Goal: Check status: Check status

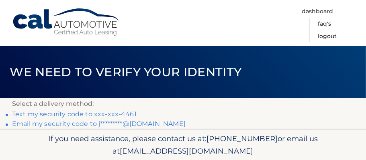
scroll to position [39, 0]
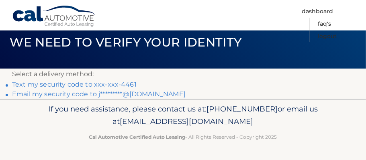
click at [136, 81] on link "Text my security code to xxx-xxx-4461" at bounding box center [74, 85] width 124 height 8
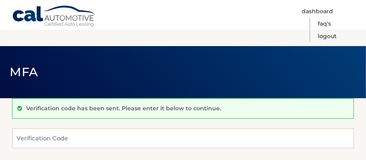
scroll to position [40, 0]
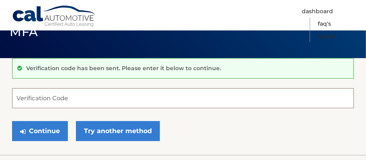
click at [71, 99] on input "Verification Code" at bounding box center [183, 98] width 342 height 20
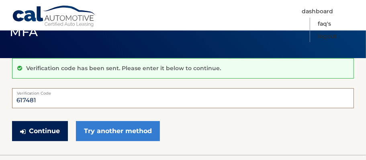
type input "617481"
click at [65, 139] on button "Continue" at bounding box center [40, 131] width 56 height 20
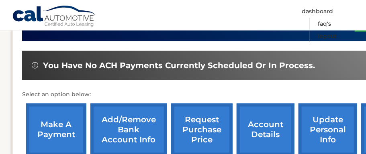
scroll to position [321, 0]
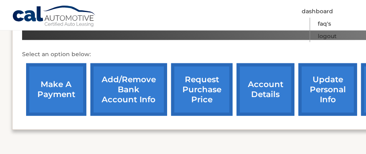
click at [279, 100] on link "account details" at bounding box center [265, 89] width 58 height 53
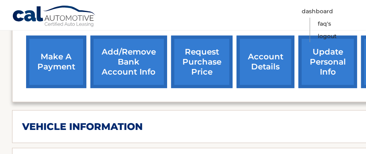
scroll to position [401, 0]
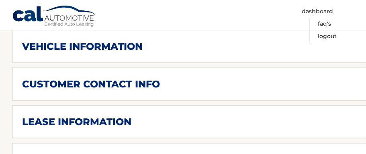
click at [111, 116] on h2 "lease information" at bounding box center [76, 122] width 109 height 12
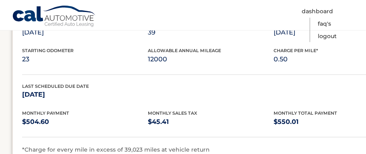
scroll to position [602, 0]
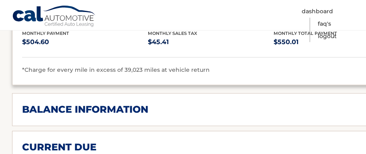
click at [141, 104] on div "balance information Payments Received 39 Payments Remaining Next Payment will b…" at bounding box center [210, 109] width 397 height 33
click at [123, 104] on h2 "balance information" at bounding box center [85, 110] width 126 height 12
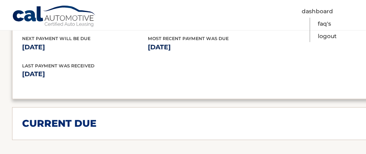
scroll to position [763, 0]
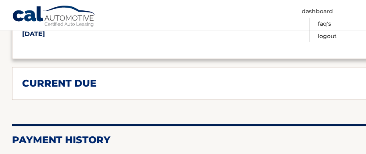
click at [138, 77] on div "current due" at bounding box center [204, 83] width 365 height 12
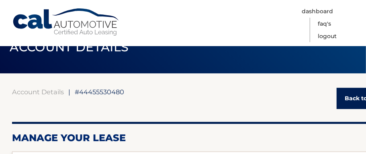
scroll to position [0, 0]
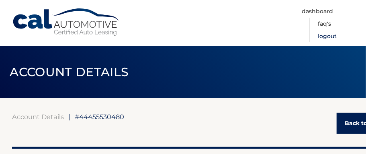
click at [318, 43] on link "Logout" at bounding box center [327, 36] width 19 height 12
